Goal: Navigation & Orientation: Understand site structure

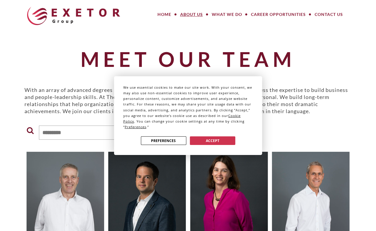
drag, startPoint x: 186, startPoint y: 11, endPoint x: 202, endPoint y: 44, distance: 36.4
click at [187, 11] on div "We use essential cookies to make our site work. With your consent, we may also …" at bounding box center [188, 115] width 376 height 231
click at [97, 106] on div "We use essential cookies to make our site work. With your consent, we may also …" at bounding box center [188, 115] width 376 height 231
click at [208, 140] on button "Accept" at bounding box center [212, 140] width 45 height 9
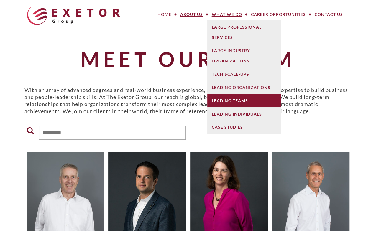
click at [234, 102] on link "Leading Teams" at bounding box center [244, 100] width 74 height 13
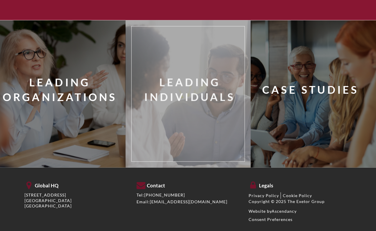
scroll to position [531, 0]
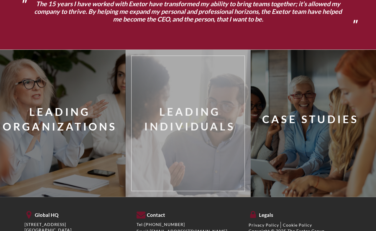
click at [170, 110] on div "Leading Individuals" at bounding box center [197, 123] width 122 height 126
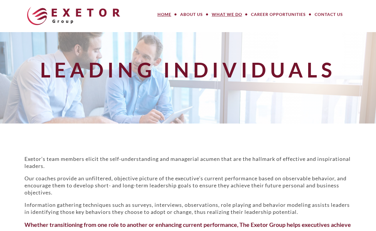
click at [169, 15] on link "Home" at bounding box center [164, 15] width 23 height 12
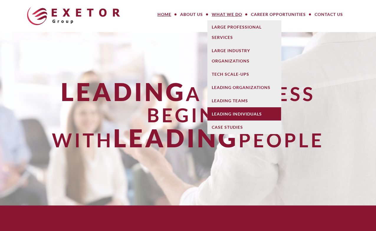
click at [241, 110] on link "Leading Individuals" at bounding box center [244, 113] width 74 height 13
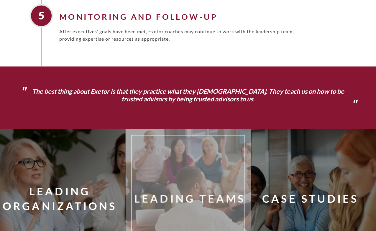
scroll to position [679, 0]
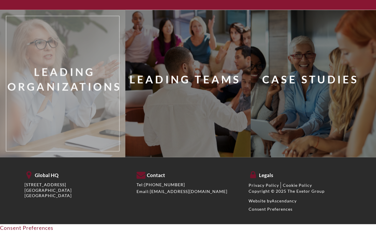
click at [45, 82] on div "Leading Organizations" at bounding box center [65, 80] width 122 height 30
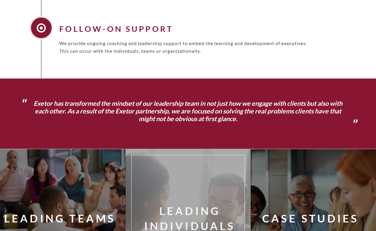
scroll to position [609, 0]
